Goal: Information Seeking & Learning: Learn about a topic

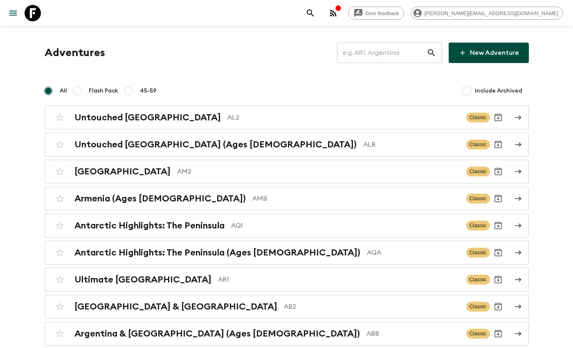
click at [375, 48] on input "text" at bounding box center [382, 52] width 90 height 23
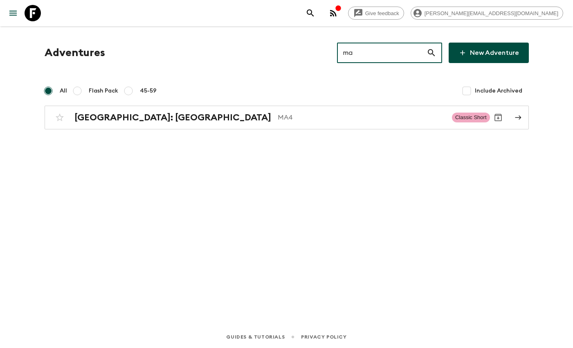
type input "ma3"
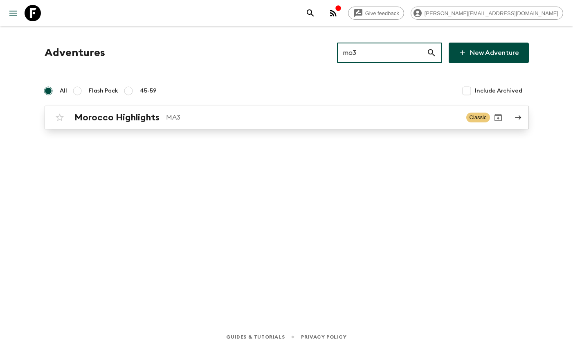
click at [150, 121] on h2 "Morocco Highlights" at bounding box center [116, 117] width 85 height 11
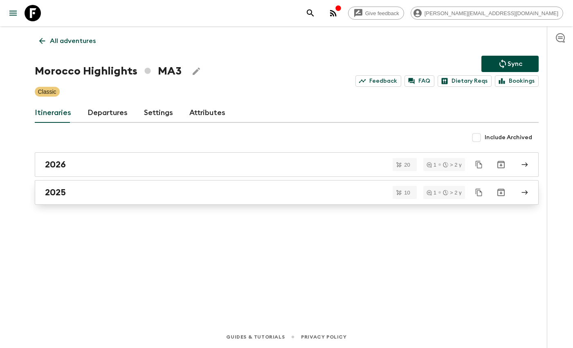
click at [60, 195] on h2 "2025" at bounding box center [55, 192] width 21 height 11
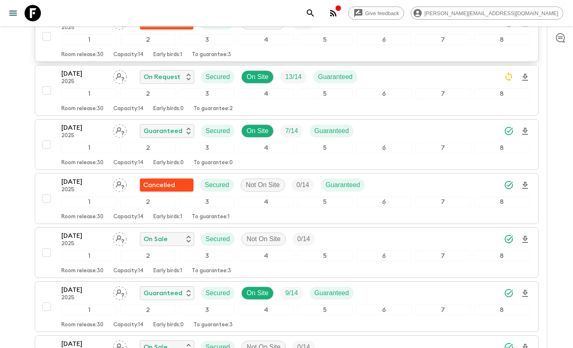
scroll to position [203, 0]
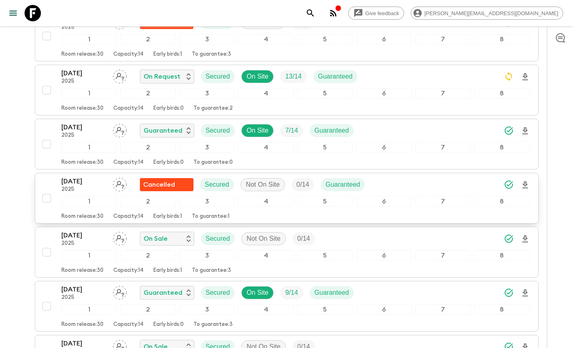
click at [80, 187] on p "2025" at bounding box center [83, 189] width 45 height 7
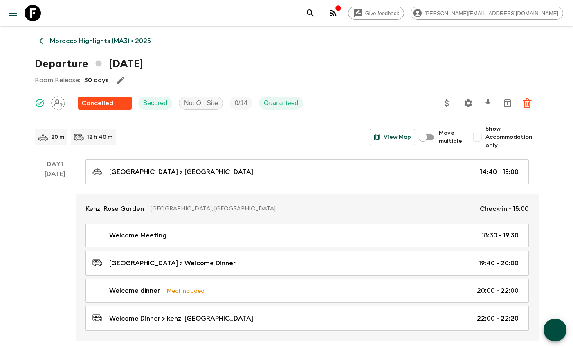
click at [80, 39] on p "Morocco Highlights (MA3) • 2025" at bounding box center [100, 41] width 101 height 10
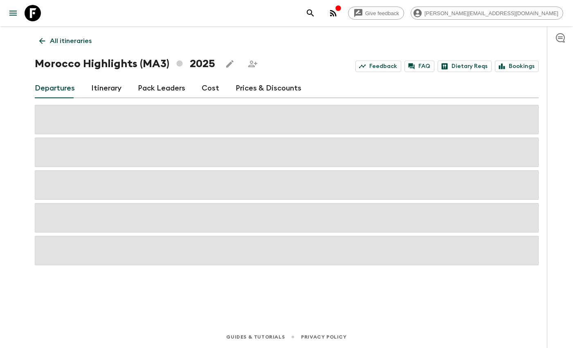
click at [104, 88] on link "Itinerary" at bounding box center [106, 89] width 30 height 20
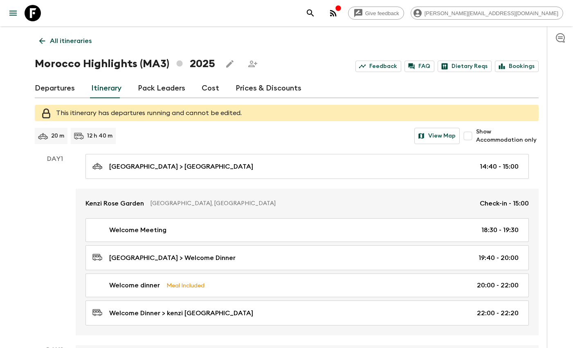
click at [66, 88] on link "Departures" at bounding box center [55, 89] width 40 height 20
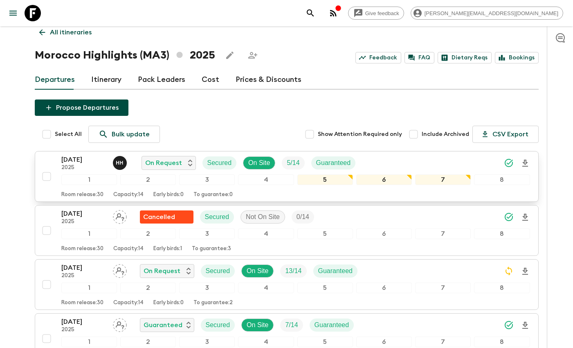
scroll to position [7, 0]
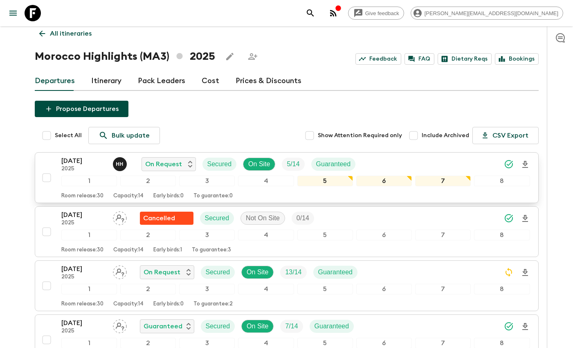
click at [87, 159] on p "[DATE]" at bounding box center [83, 161] width 45 height 10
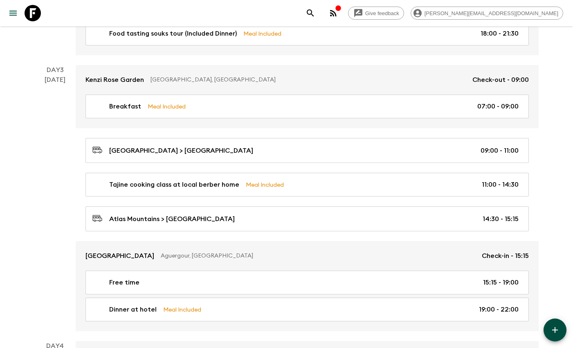
scroll to position [476, 0]
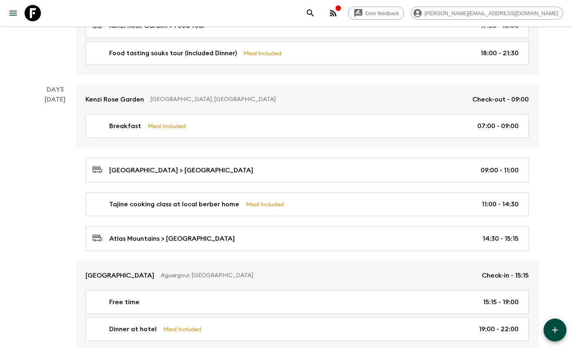
click at [337, 10] on icon "button" at bounding box center [333, 13] width 7 height 7
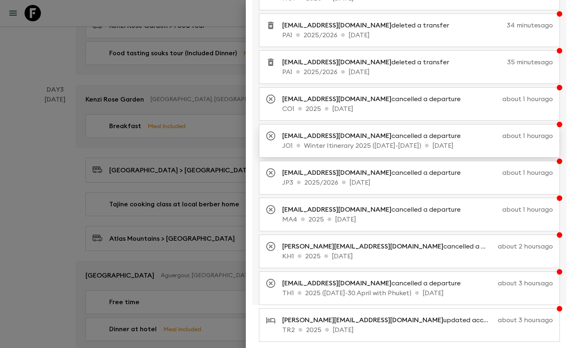
scroll to position [103, 0]
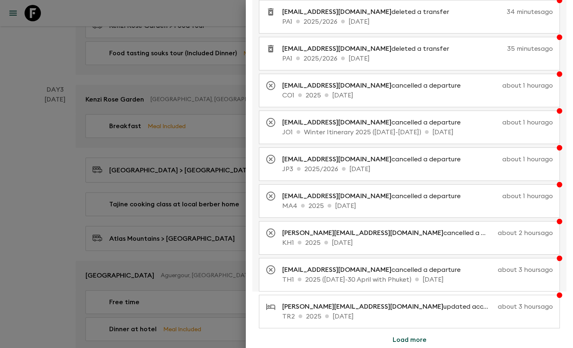
click at [420, 337] on button "Load more" at bounding box center [410, 339] width 54 height 16
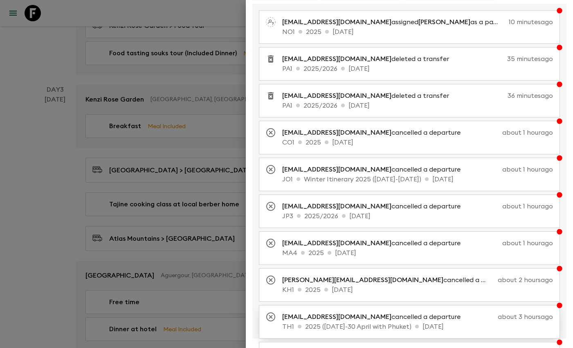
scroll to position [0, 0]
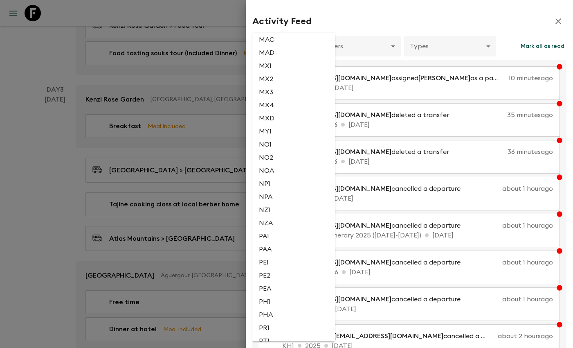
scroll to position [1372, 0]
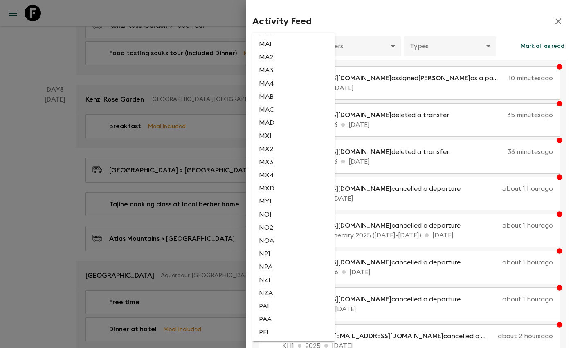
click at [283, 70] on li "MA3" at bounding box center [293, 70] width 83 height 13
type input "62bcd25b-1b1c-4314-b22e-40e6c92f7aee"
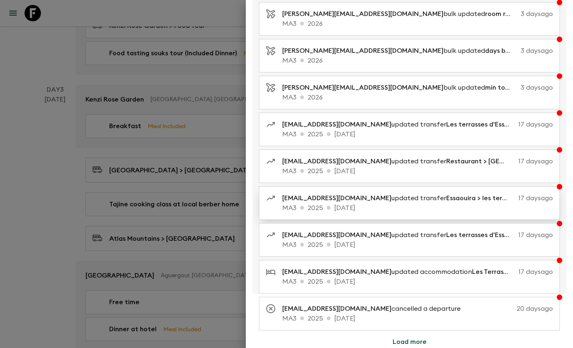
scroll to position [103, 0]
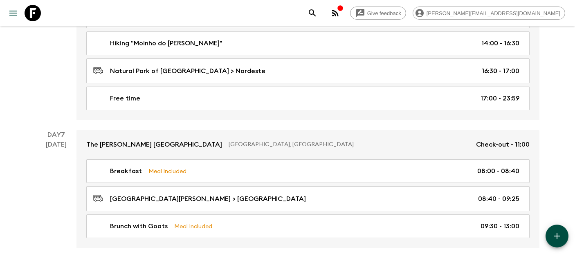
scroll to position [1453, 0]
click at [33, 13] on icon at bounding box center [33, 13] width 16 height 16
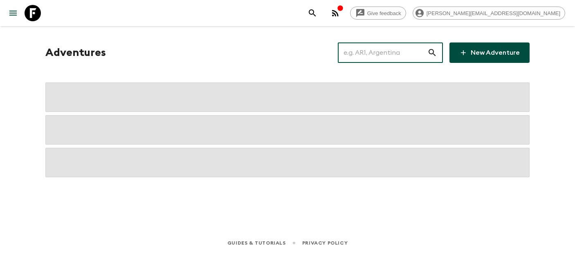
click at [385, 49] on input "text" at bounding box center [383, 52] width 90 height 23
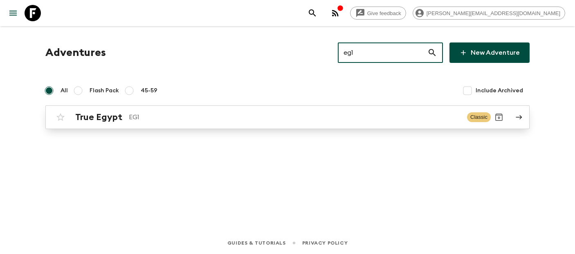
type input "eg1"
click at [94, 114] on h2 "True Egypt" at bounding box center [98, 117] width 47 height 11
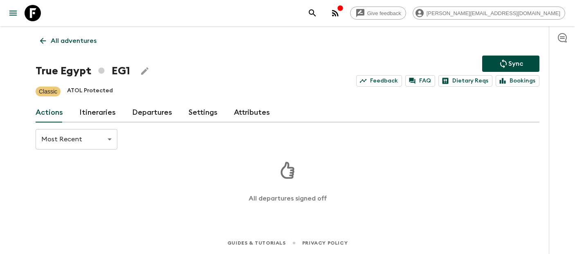
click at [36, 11] on icon at bounding box center [33, 13] width 16 height 16
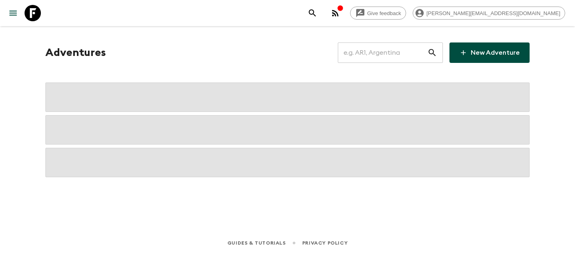
click at [391, 56] on input "text" at bounding box center [383, 52] width 90 height 23
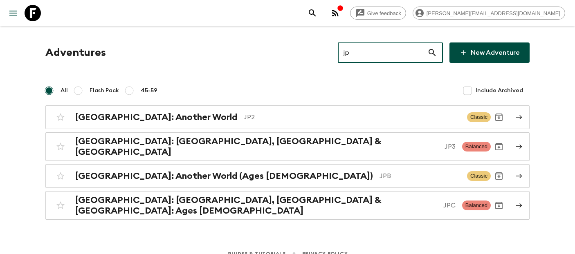
type input "jp2"
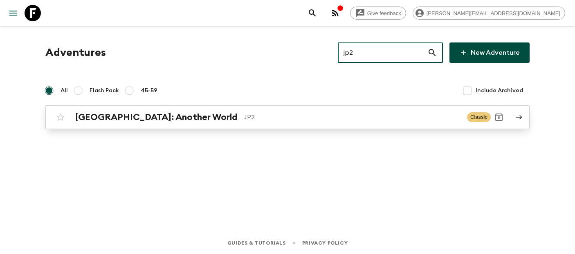
click at [183, 109] on link "Japan: Another World JP2 Classic" at bounding box center [287, 117] width 484 height 24
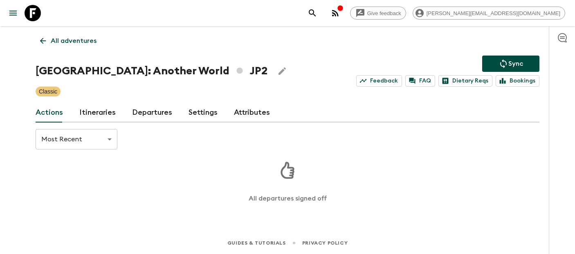
click at [109, 104] on link "Itineraries" at bounding box center [97, 113] width 36 height 20
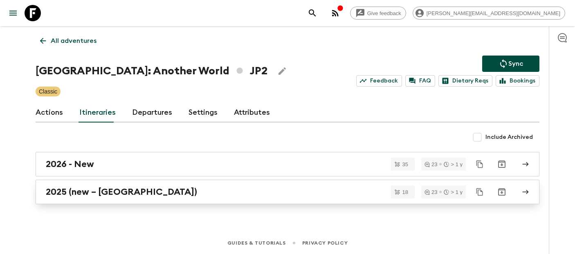
click at [103, 189] on h2 "2025 (new – Nara)" at bounding box center [121, 192] width 151 height 11
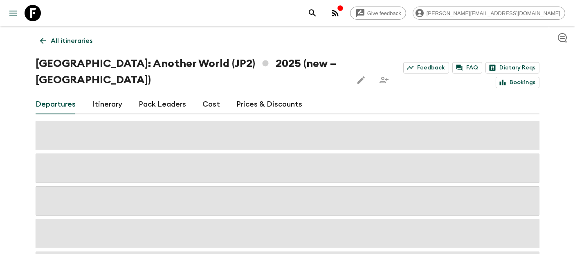
click at [103, 95] on link "Itinerary" at bounding box center [107, 105] width 30 height 20
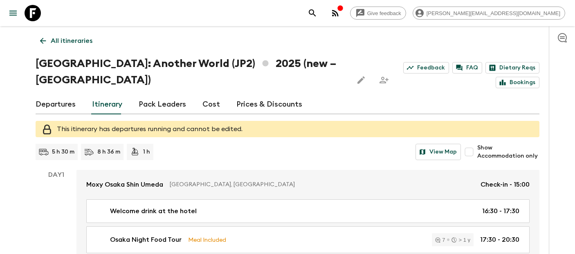
click at [58, 95] on link "Departures" at bounding box center [56, 105] width 40 height 20
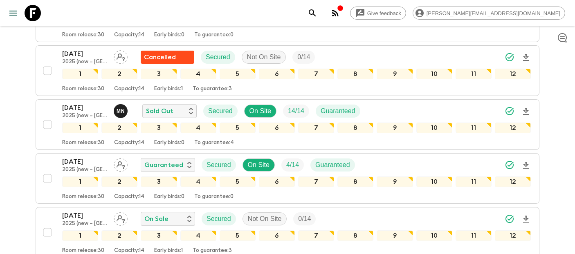
scroll to position [620, 0]
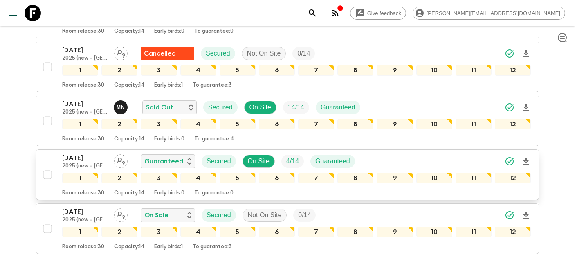
click at [75, 153] on p "[DATE]" at bounding box center [84, 158] width 45 height 10
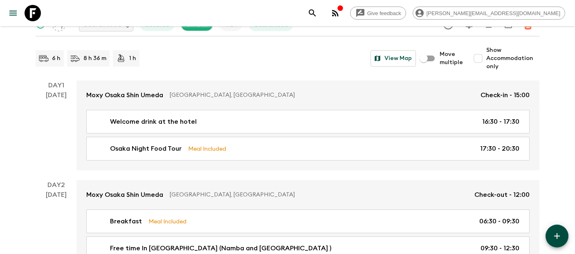
scroll to position [79, 0]
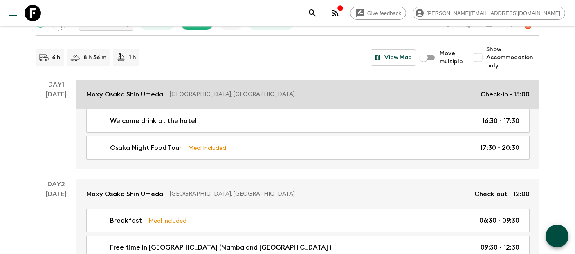
click at [264, 105] on link "Moxy Osaka Shin Umeda Osaka, Japan Check-in - 15:00" at bounding box center [307, 94] width 463 height 29
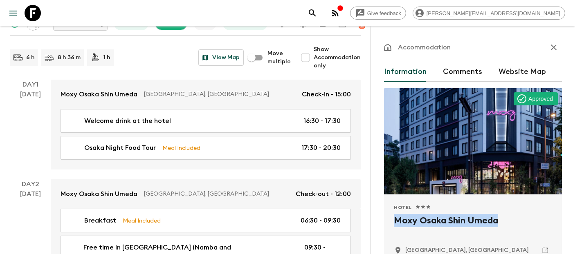
drag, startPoint x: 504, startPoint y: 223, endPoint x: 394, endPoint y: 222, distance: 110.4
click at [394, 222] on h2 "Moxy Osaka Shin Umeda" at bounding box center [473, 227] width 158 height 26
copy h2 "Moxy Osaka Shin Umeda"
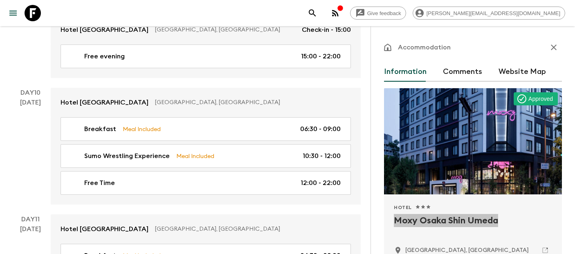
scroll to position [2541, 0]
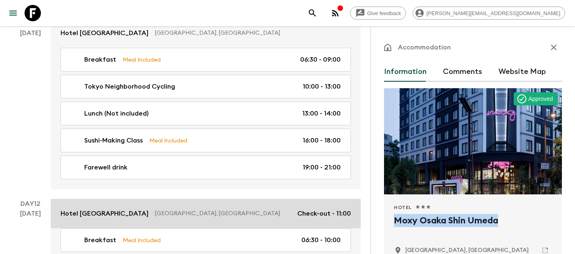
click at [181, 199] on link "Hotel Monterey Ginza Tokyo, Japan Check-out - 11:00" at bounding box center [206, 213] width 310 height 29
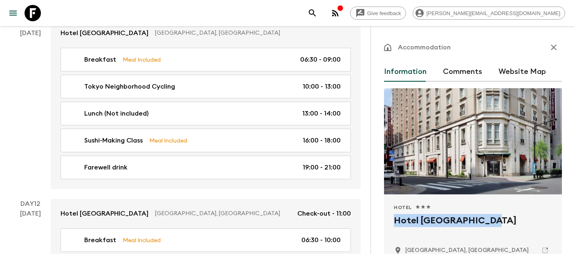
drag, startPoint x: 494, startPoint y: 223, endPoint x: 388, endPoint y: 224, distance: 105.9
click at [388, 224] on div "Hotel 1 Star 2 Stars 3 Stars 4 Stars 5 Stars Hotel Monterey Ginza Tokyo, Japan" at bounding box center [473, 231] width 178 height 73
copy h2 "Hotel Monterey Ginza"
click at [36, 13] on icon at bounding box center [33, 13] width 16 height 16
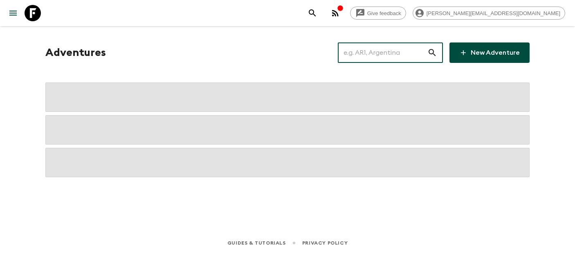
click at [399, 63] on input "text" at bounding box center [383, 52] width 90 height 23
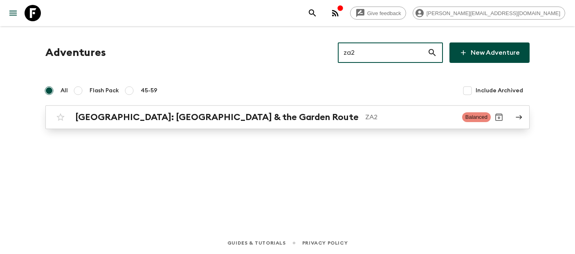
type input "za2"
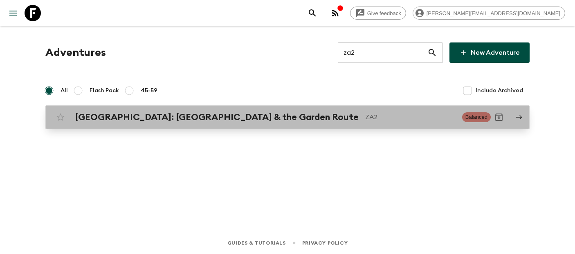
click at [260, 120] on h2 "[GEOGRAPHIC_DATA]: [GEOGRAPHIC_DATA] & the Garden Route" at bounding box center [216, 117] width 283 height 11
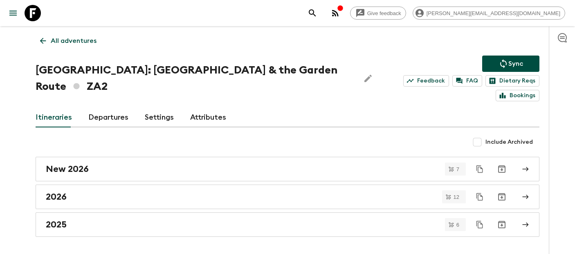
click at [114, 108] on link "Departures" at bounding box center [108, 118] width 40 height 20
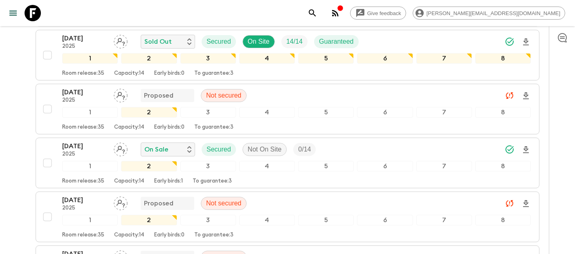
scroll to position [114, 0]
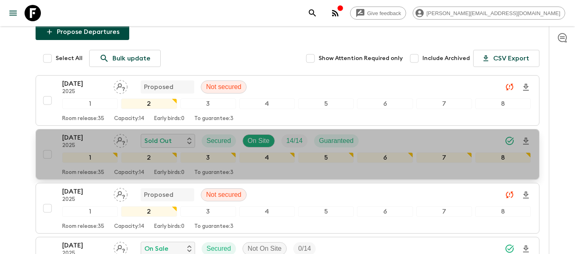
click at [72, 143] on p "2025" at bounding box center [84, 146] width 45 height 7
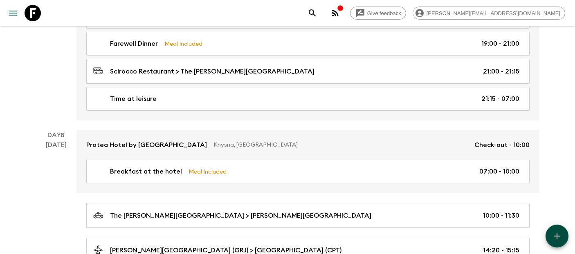
scroll to position [1946, 0]
